Goal: Register for event/course

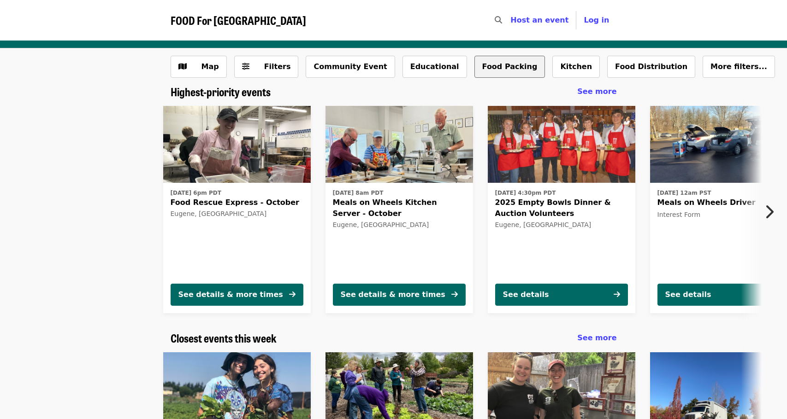
click at [488, 68] on button "Food Packing" at bounding box center [509, 67] width 71 height 22
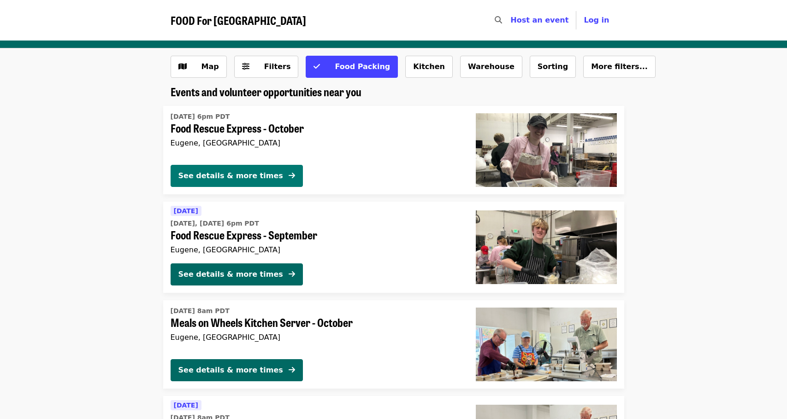
drag, startPoint x: 256, startPoint y: 170, endPoint x: 257, endPoint y: 175, distance: 5.5
click at [257, 170] on button "See details & more times" at bounding box center [237, 176] width 132 height 22
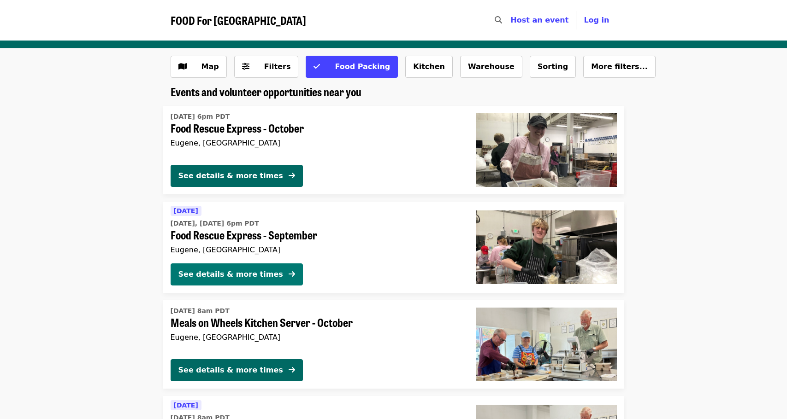
click at [263, 274] on button "See details & more times" at bounding box center [237, 275] width 132 height 22
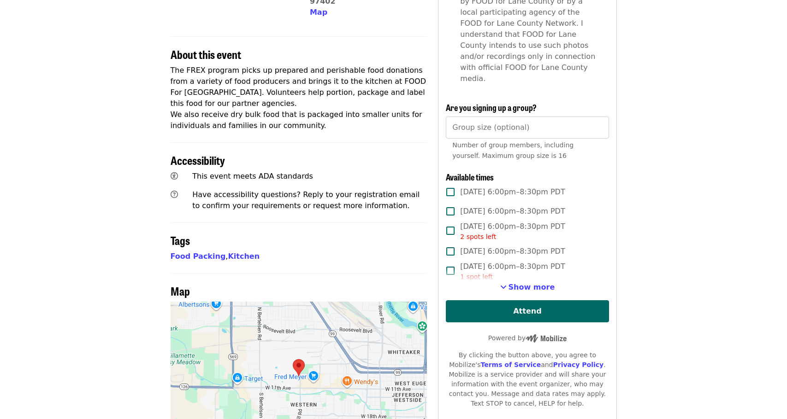
scroll to position [323, 0]
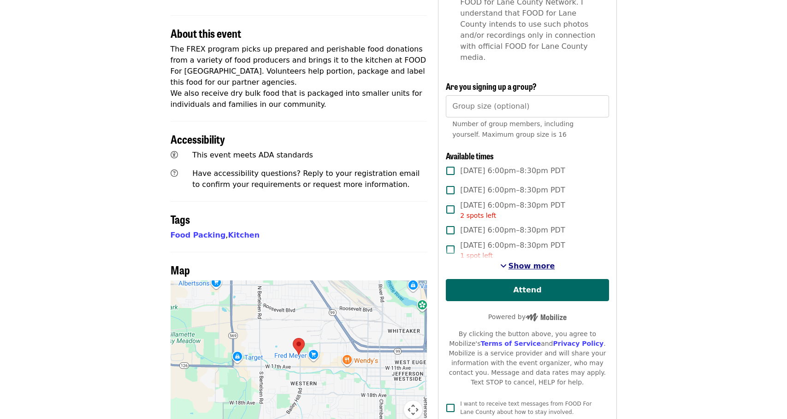
click at [525, 262] on span "Show more" at bounding box center [531, 266] width 47 height 9
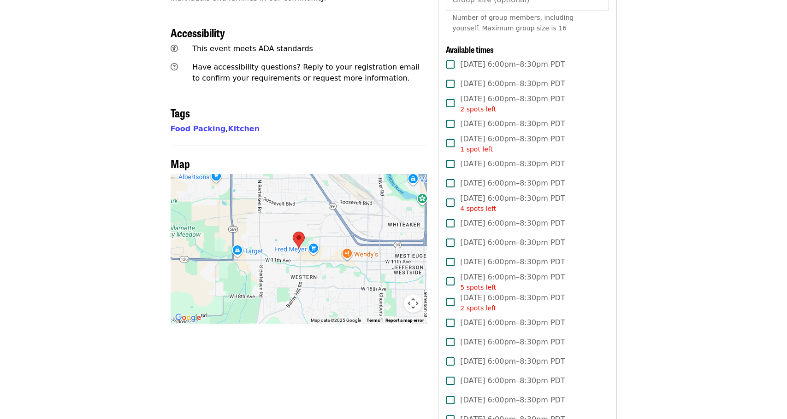
scroll to position [369, 0]
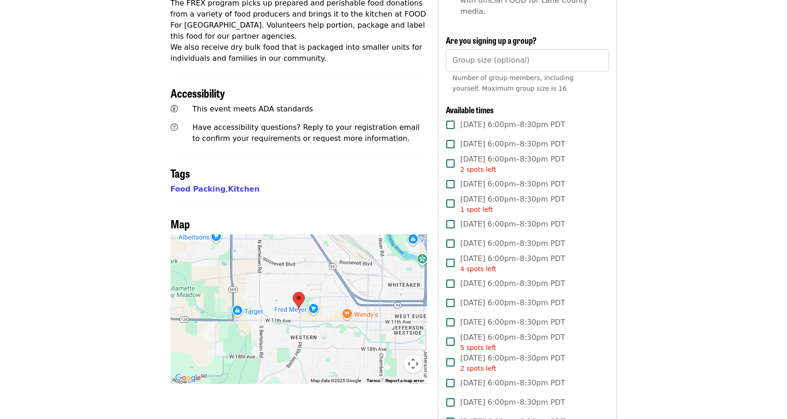
click at [666, 154] on article "Food Rescue Express - October Highest Priority Volunteer Shift Time Weekdays 6 …" at bounding box center [393, 253] width 787 height 1163
click at [663, 220] on article "Food Rescue Express - October Highest Priority Volunteer Shift Time Weekdays 6 …" at bounding box center [393, 253] width 787 height 1163
drag, startPoint x: 709, startPoint y: 197, endPoint x: 715, endPoint y: 194, distance: 7.0
click at [710, 196] on article "Food Rescue Express - October Highest Priority Volunteer Shift Time Weekdays 6 …" at bounding box center [393, 253] width 787 height 1163
click at [489, 139] on span "[DATE] 6:00pm–8:30pm PDT" at bounding box center [512, 144] width 105 height 11
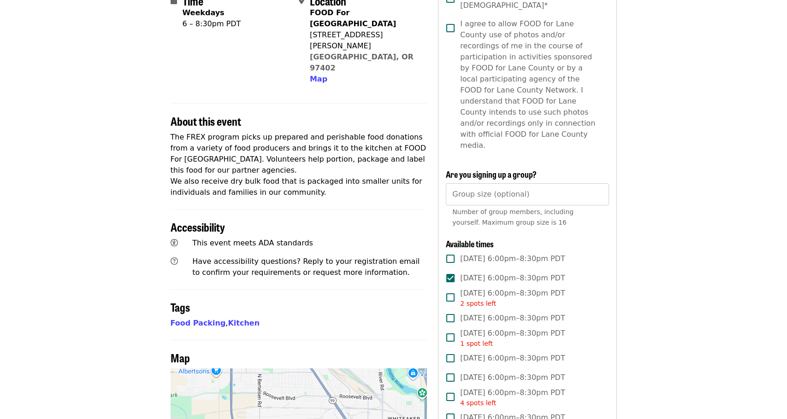
scroll to position [230, 0]
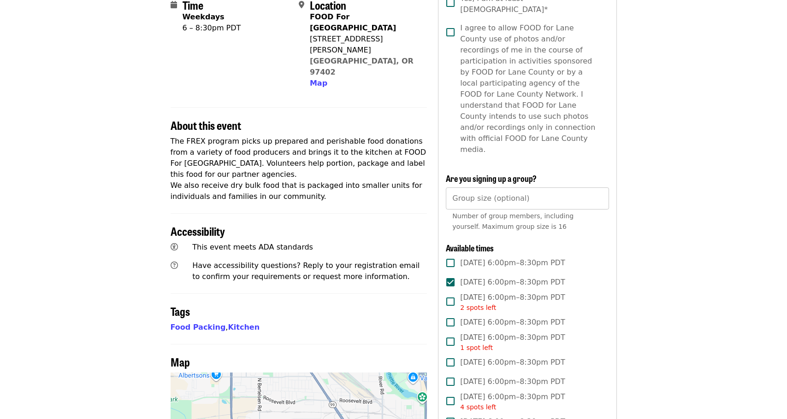
drag, startPoint x: 506, startPoint y: 176, endPoint x: 529, endPoint y: 176, distance: 22.6
click at [507, 188] on input "Group size (optional)" at bounding box center [527, 199] width 163 height 22
click at [596, 188] on input "*" at bounding box center [527, 199] width 163 height 22
type input "*"
click at [599, 188] on input "*" at bounding box center [527, 199] width 163 height 22
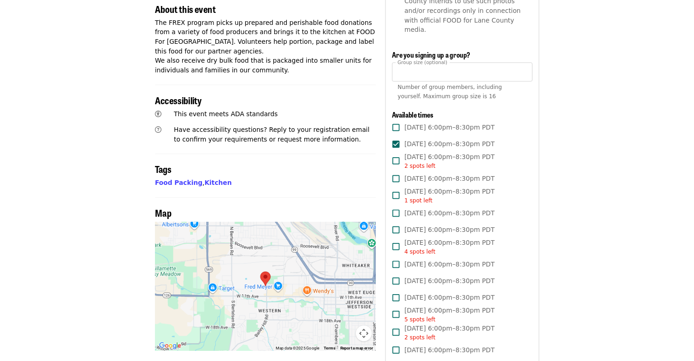
scroll to position [369, 0]
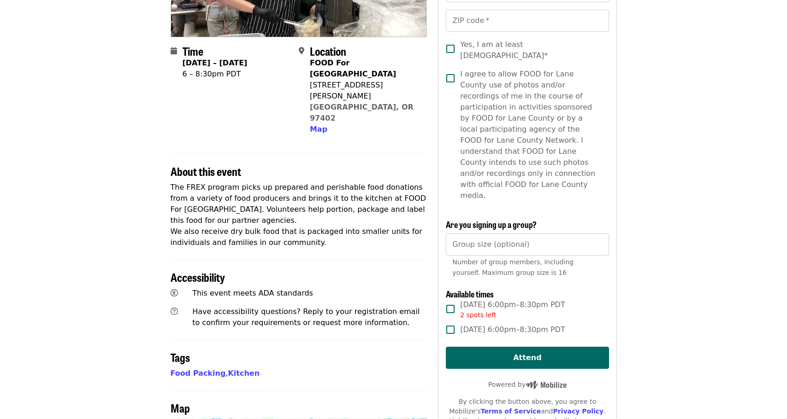
scroll to position [230, 0]
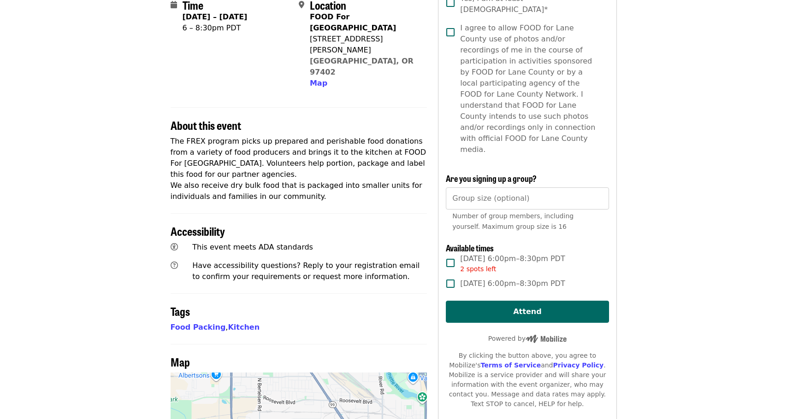
click at [530, 278] on span "Fri, Sep 26, 6:00pm–8:30pm PDT" at bounding box center [512, 283] width 105 height 11
